Goal: Task Accomplishment & Management: Manage account settings

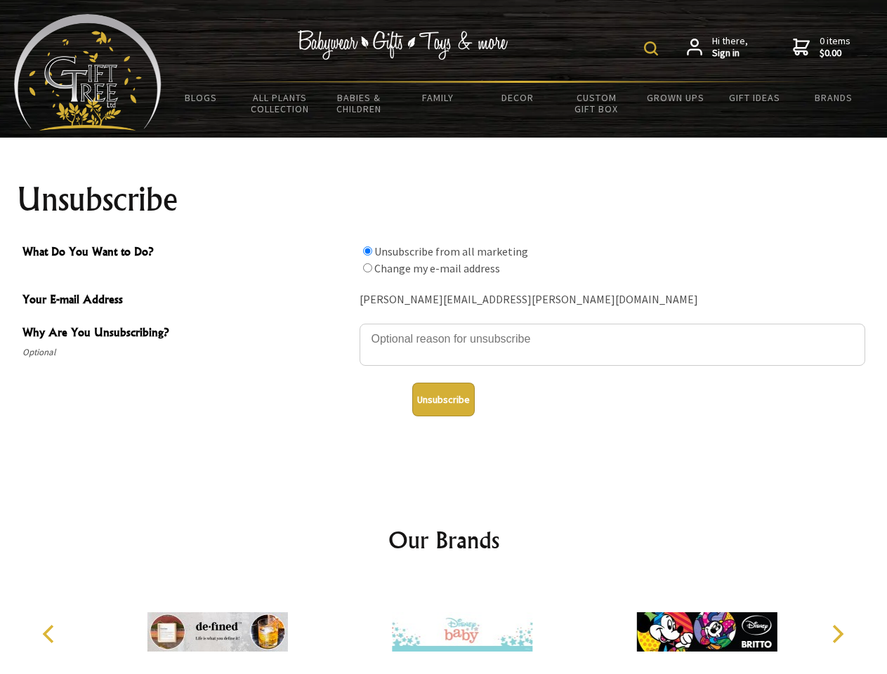
click at [653, 48] on img at bounding box center [651, 48] width 14 height 14
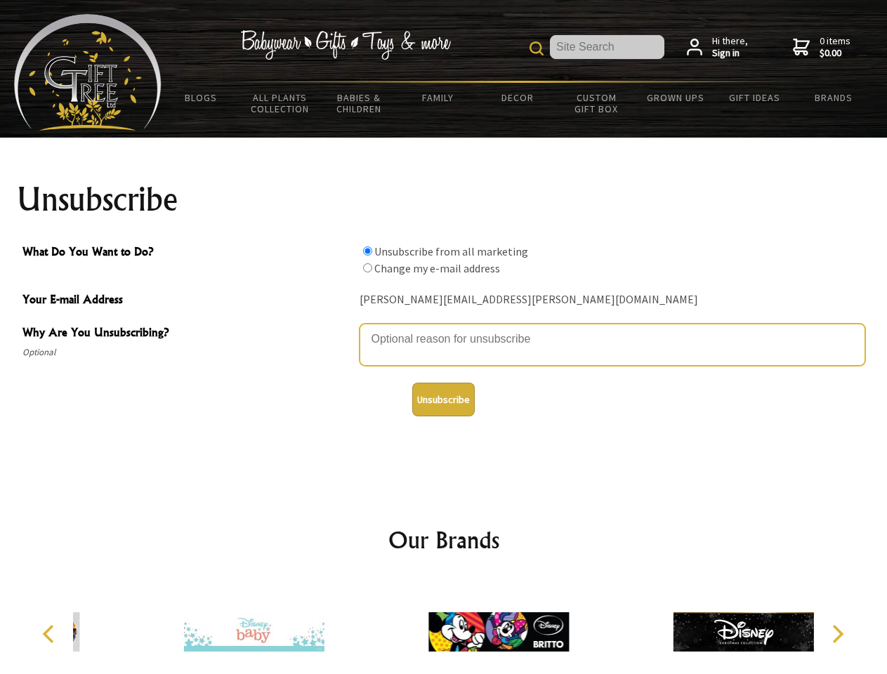
click at [444, 329] on textarea "Why Are You Unsubscribing?" at bounding box center [613, 345] width 506 height 42
